Goal: Communication & Community: Answer question/provide support

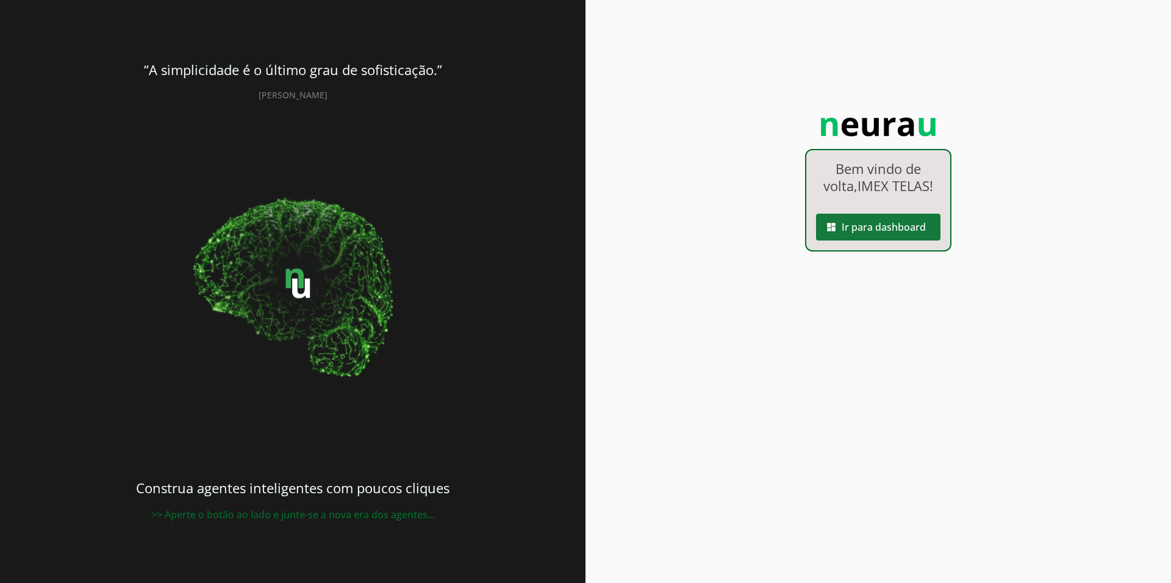
click at [873, 226] on span at bounding box center [878, 226] width 124 height 29
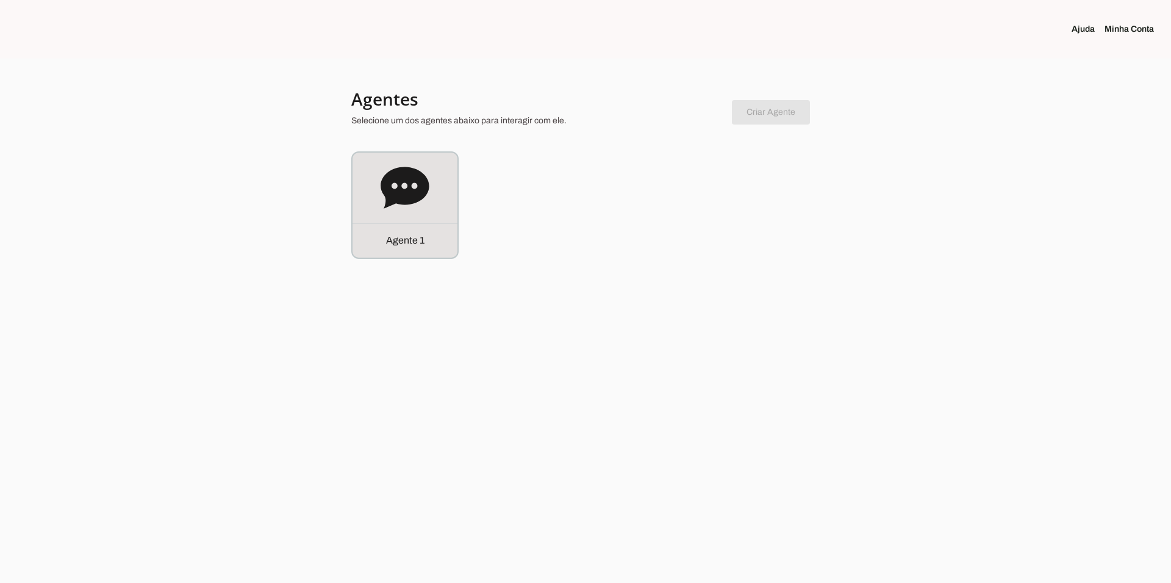
click at [1115, 27] on link "Minha Conta" at bounding box center [1134, 29] width 59 height 12
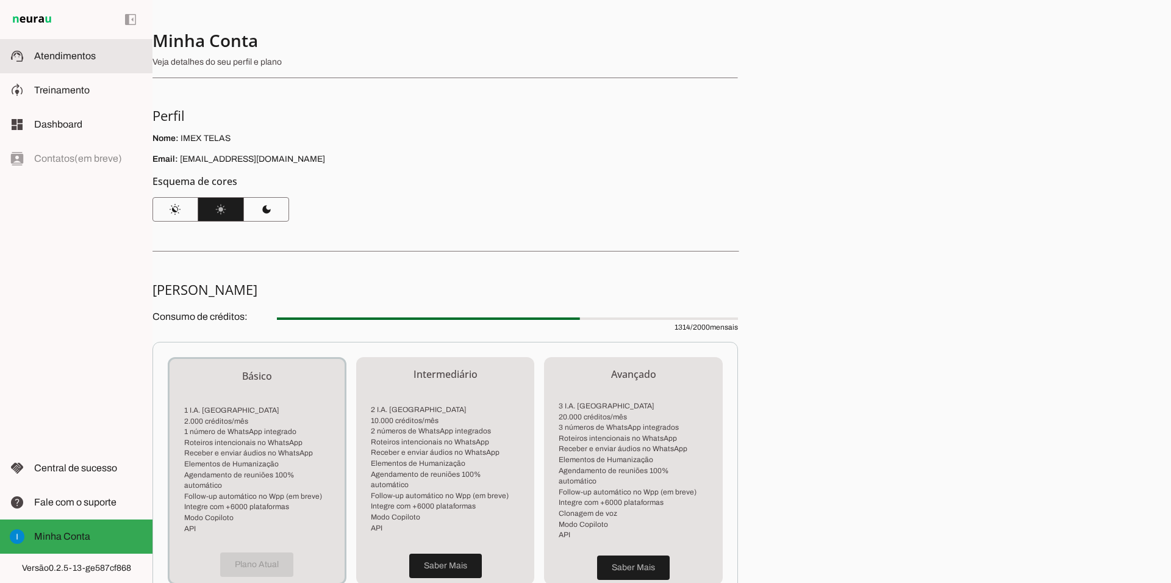
click at [107, 68] on md-item "support_agent Atendimentos Atendimentos" at bounding box center [76, 56] width 153 height 34
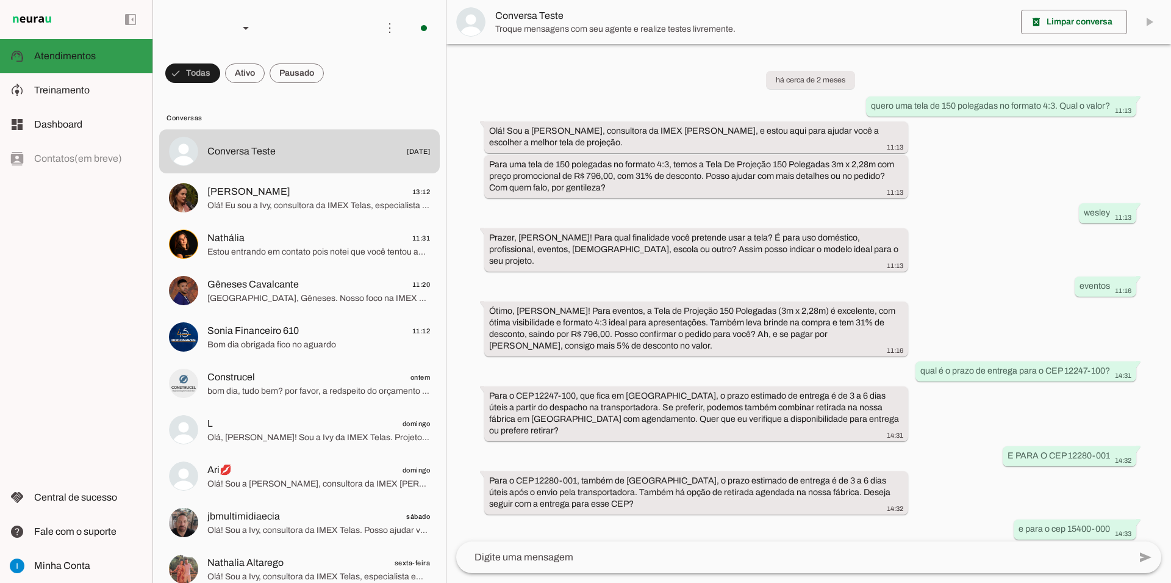
scroll to position [556, 0]
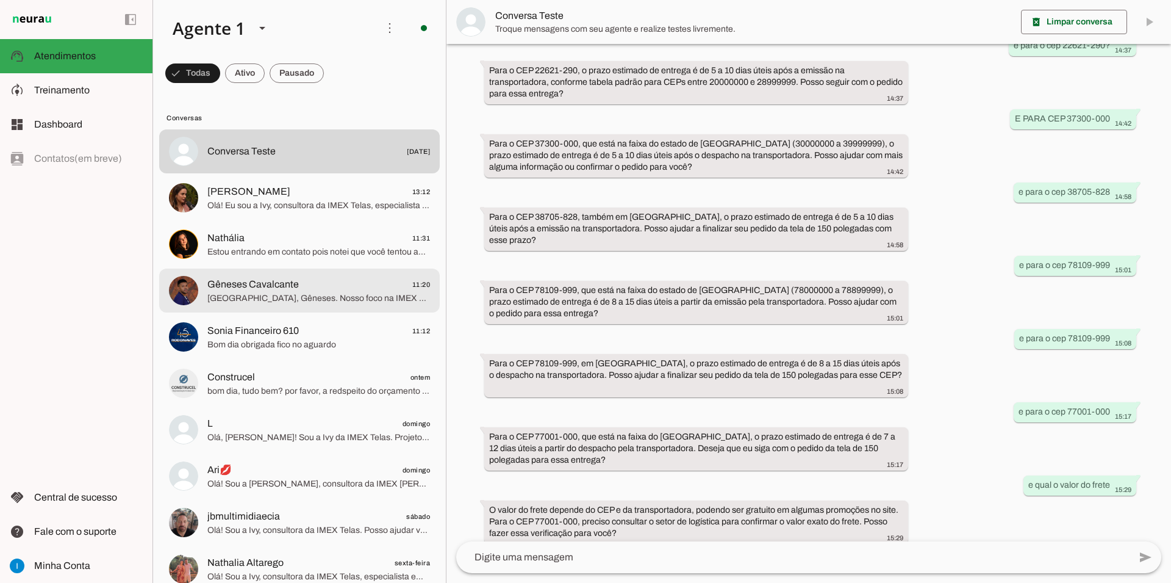
click at [352, 173] on md-item "Gêneses Cavalcante 11:20 Entendo, Gêneses. Nosso foco na IMEX Telas é em telas …" at bounding box center [299, 151] width 281 height 44
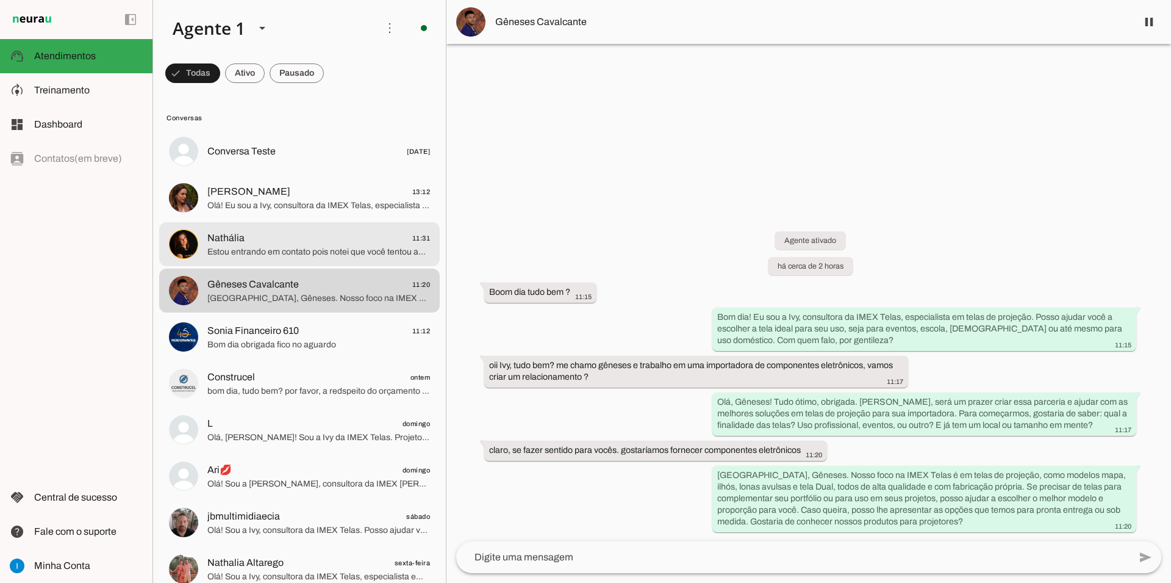
click at [280, 246] on span "Estou entrando em contato pois notei que você tentou adquirir o Zapp Rápido mas…" at bounding box center [318, 252] width 223 height 12
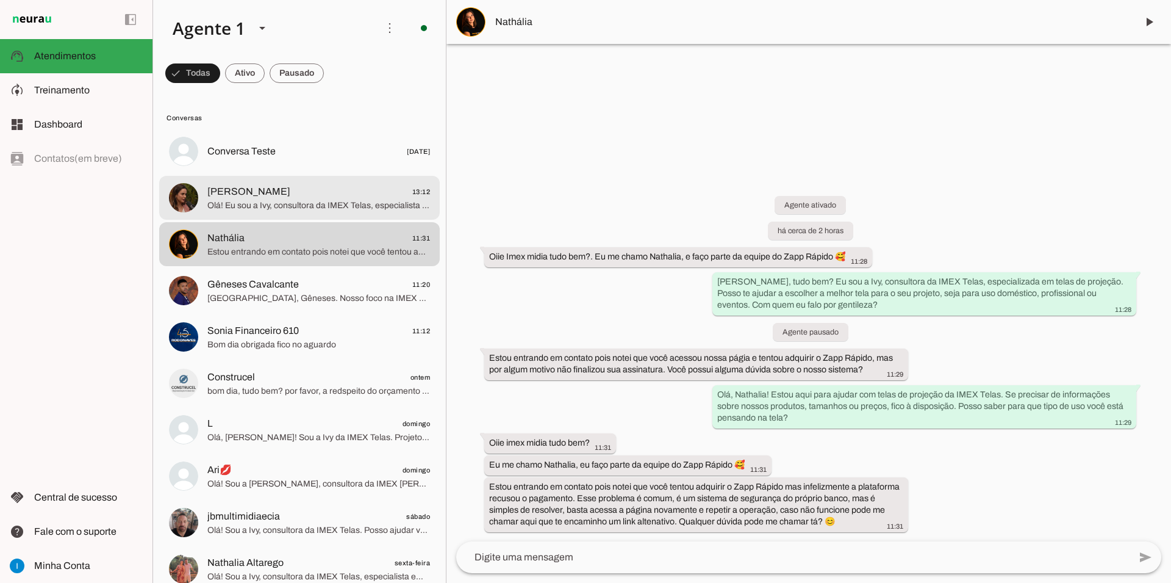
click at [290, 199] on span "Olá! Eu sou a Ivy, consultora da IMEX Telas, especialista em telas de projeção.…" at bounding box center [318, 205] width 223 height 12
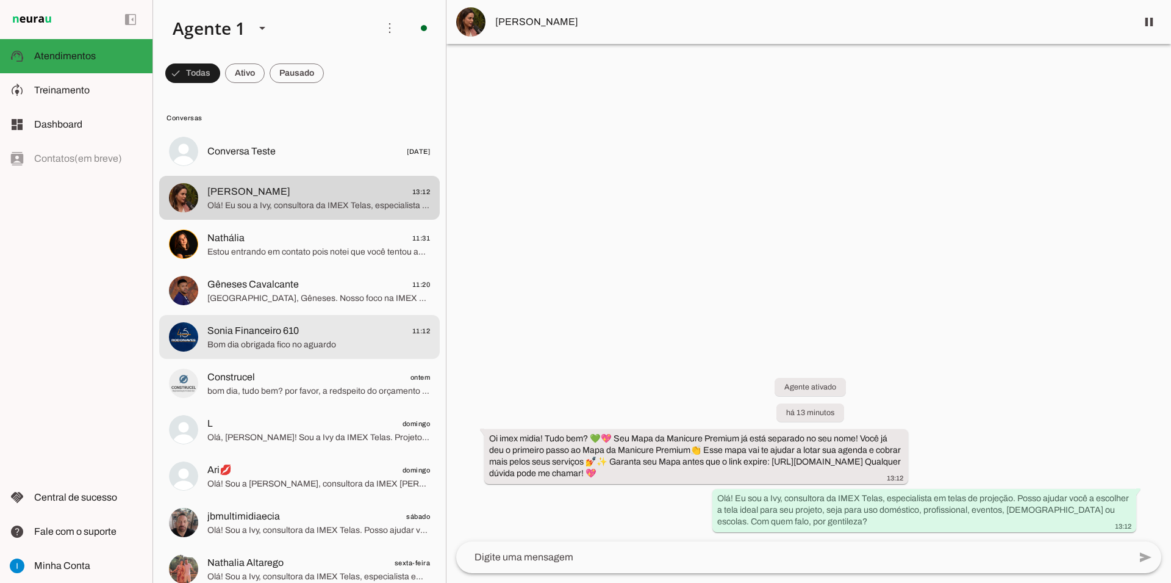
click at [380, 323] on span "Sonia Financeiro 610 11:12" at bounding box center [318, 330] width 223 height 15
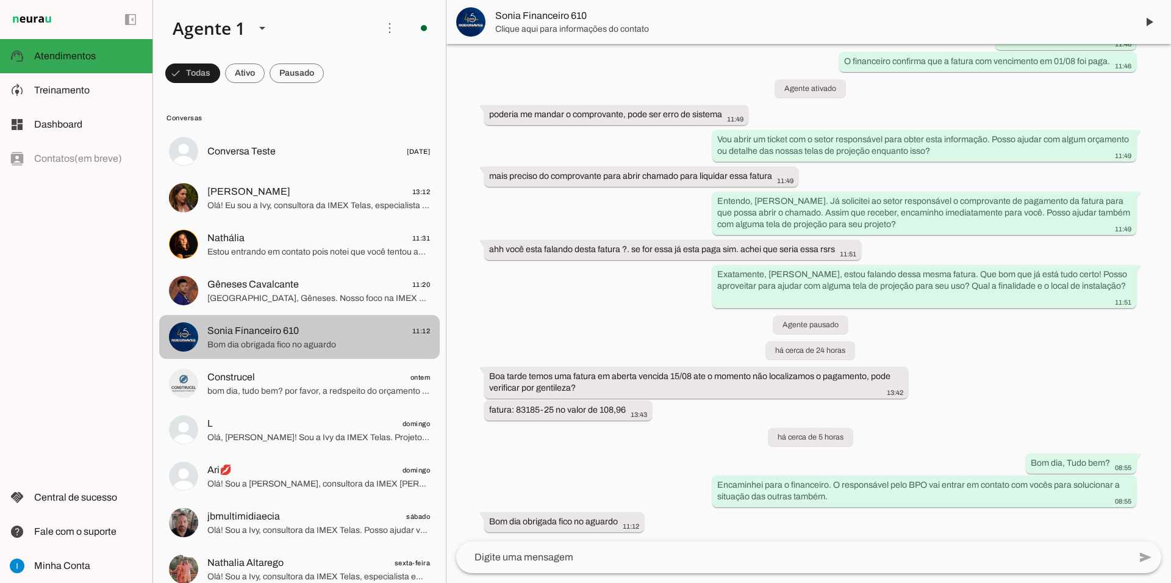
scroll to position [1318, 0]
